Goal: Use online tool/utility: Utilize a website feature to perform a specific function

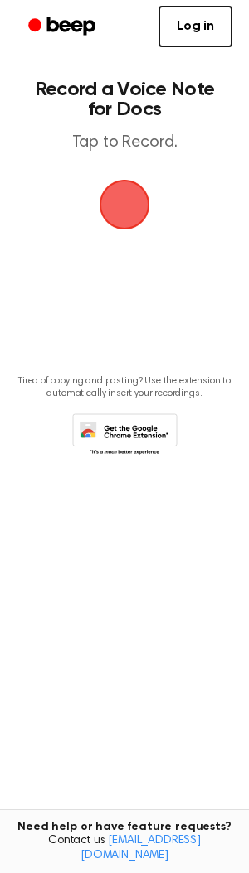
click at [113, 205] on span "button" at bounding box center [124, 204] width 46 height 46
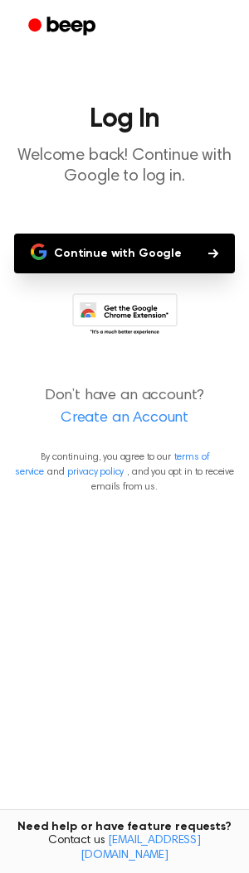
click at [128, 244] on button "Continue with Google" at bounding box center [124, 254] width 220 height 40
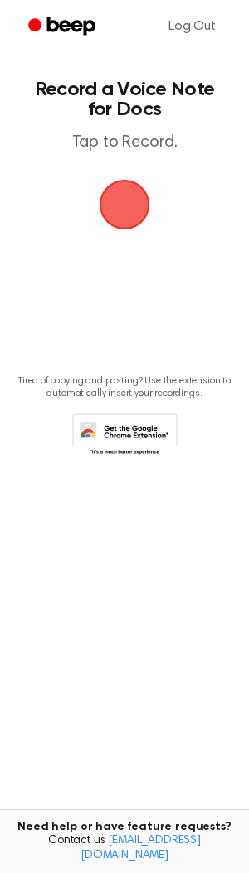
click at [147, 228] on span "button" at bounding box center [124, 204] width 46 height 46
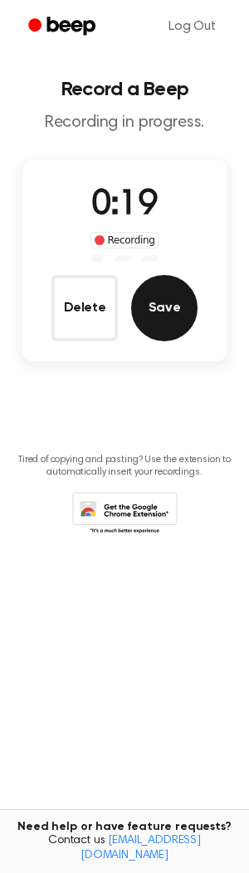
click at [162, 307] on button "Save" at bounding box center [164, 308] width 66 height 66
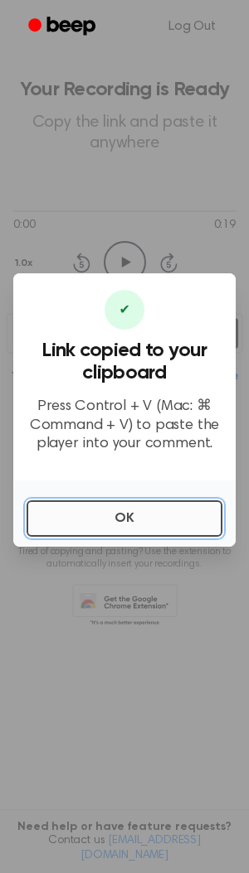
click at [106, 531] on button "OK" at bounding box center [125, 518] width 196 height 36
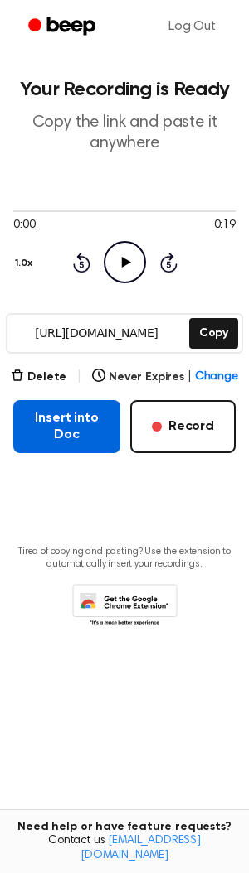
click at [35, 437] on button "Insert into Doc" at bounding box center [66, 426] width 107 height 53
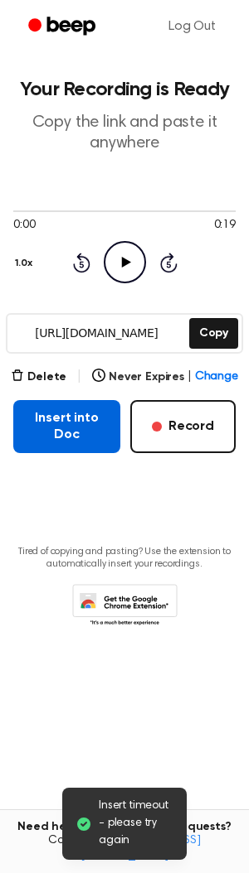
click at [80, 441] on button "Insert into Doc" at bounding box center [66, 426] width 107 height 53
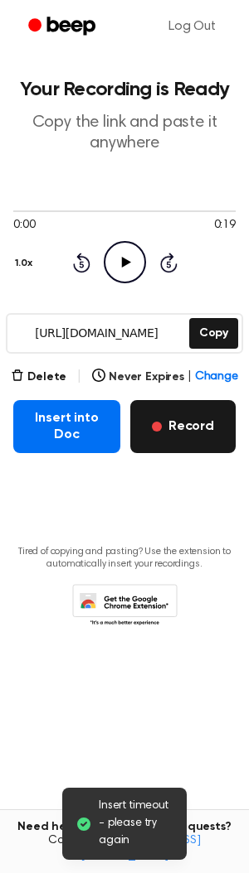
click at [162, 423] on span "button" at bounding box center [157, 427] width 10 height 10
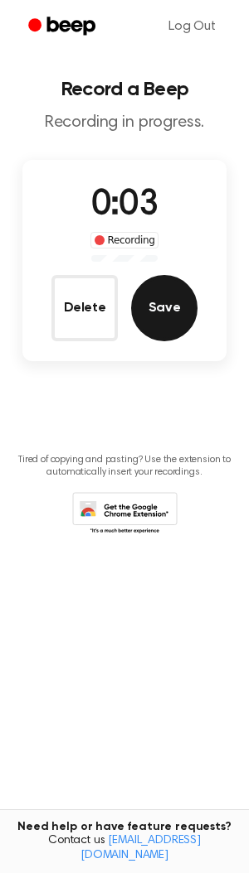
click at [161, 314] on button "Save" at bounding box center [164, 308] width 66 height 66
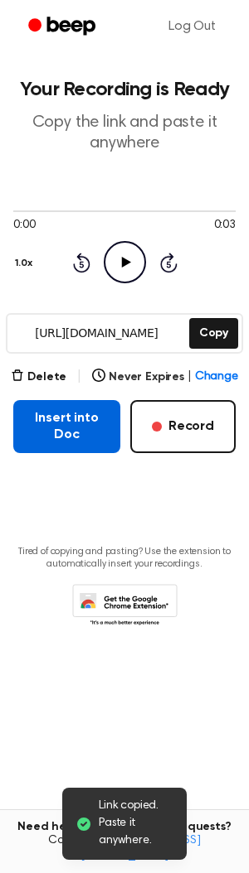
click at [79, 442] on button "Insert into Doc" at bounding box center [66, 426] width 107 height 53
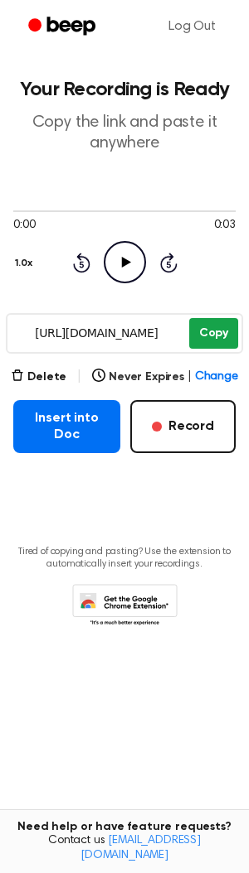
click at [208, 335] on button "Copy" at bounding box center [213, 333] width 49 height 31
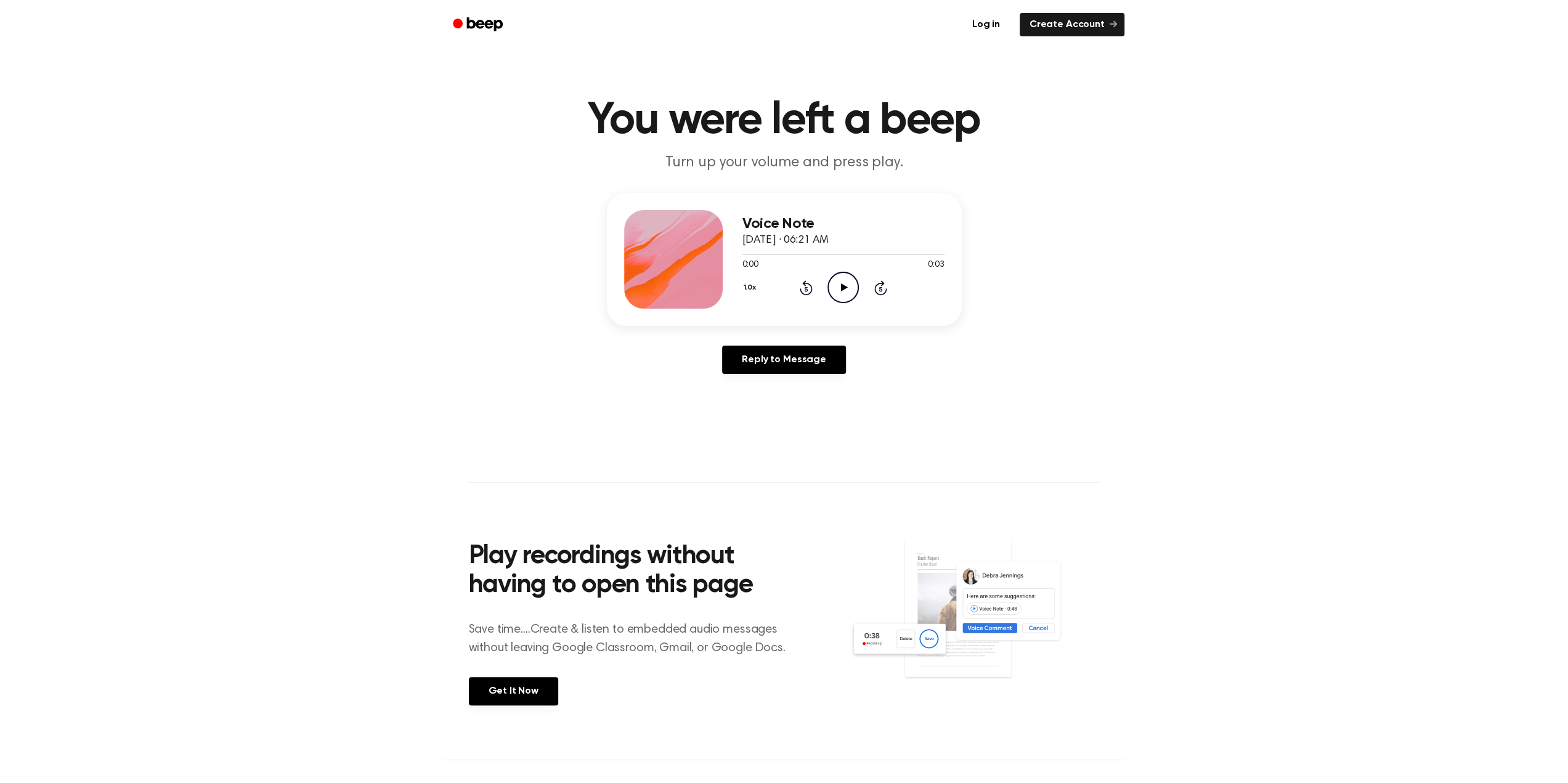
click at [840, 288] on icon "Play Audio" at bounding box center [843, 287] width 31 height 31
